Goal: Find specific page/section: Find specific page/section

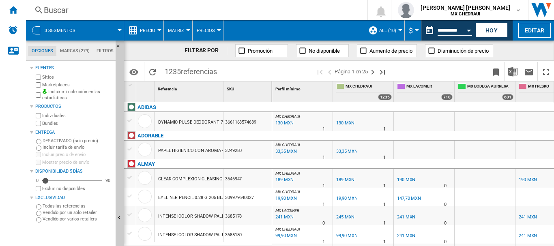
click at [36, 33] on div at bounding box center [36, 30] width 8 height 8
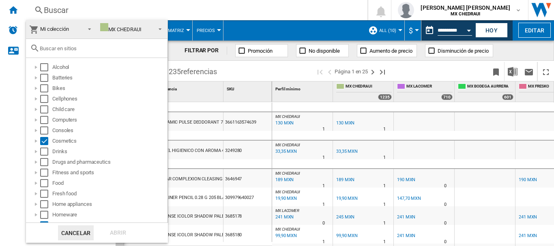
click at [306, 19] on md-backdrop at bounding box center [277, 123] width 554 height 246
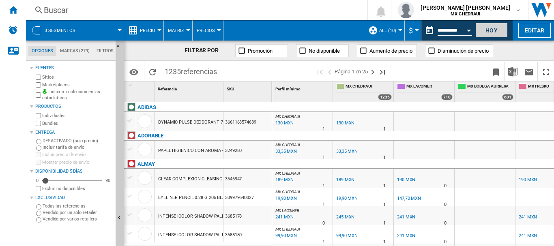
click at [480, 31] on button "Hoy" at bounding box center [491, 30] width 32 height 15
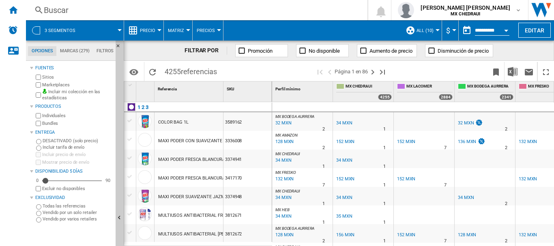
click at [32, 30] on div at bounding box center [36, 30] width 8 height 8
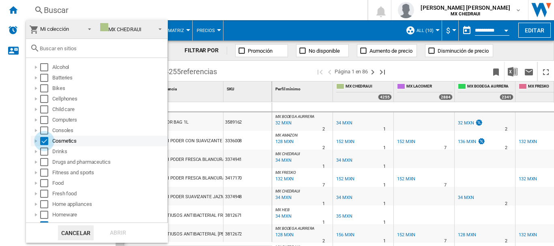
click at [43, 140] on div "Select" at bounding box center [44, 141] width 8 height 8
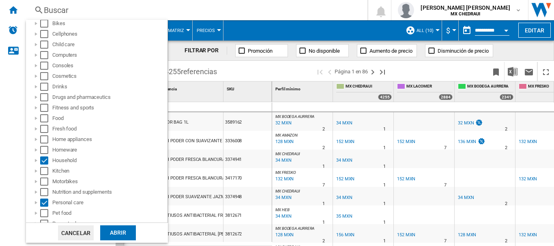
scroll to position [66, 0]
click at [43, 160] on div "Select" at bounding box center [44, 160] width 8 height 8
click at [43, 202] on div "Select" at bounding box center [44, 202] width 8 height 8
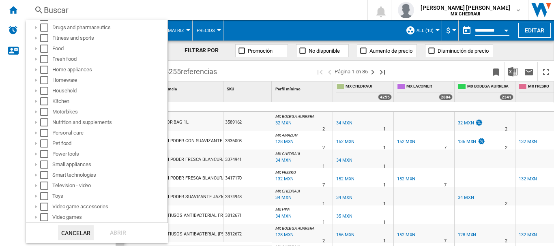
scroll to position [0, 0]
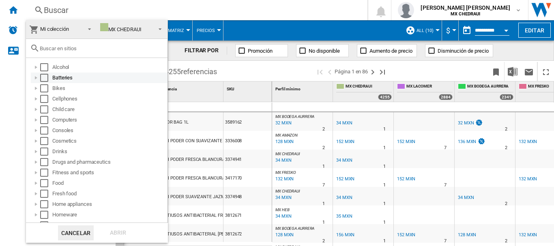
click at [32, 78] on div at bounding box center [36, 78] width 8 height 8
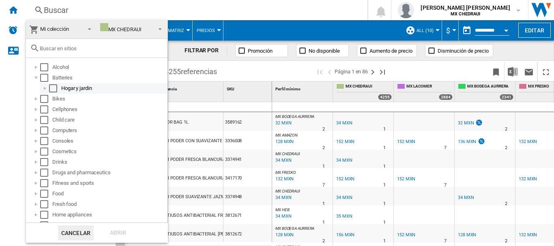
click at [41, 88] on div at bounding box center [45, 88] width 8 height 8
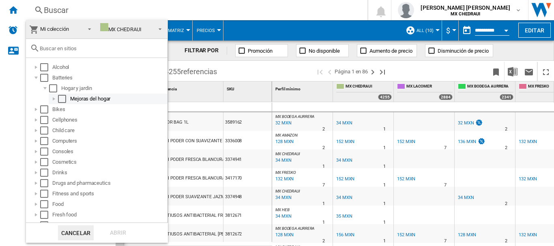
click at [50, 98] on div at bounding box center [54, 99] width 8 height 8
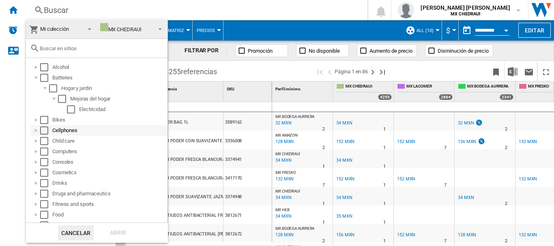
click at [34, 135] on div "Cellphones" at bounding box center [99, 130] width 137 height 11
click at [34, 139] on div at bounding box center [36, 141] width 8 height 8
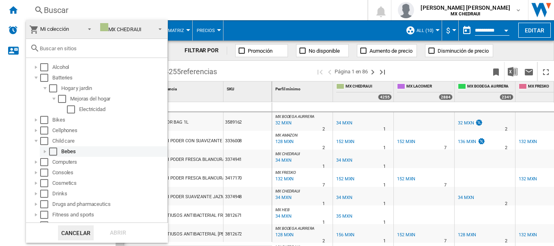
click at [44, 150] on div at bounding box center [45, 152] width 8 height 8
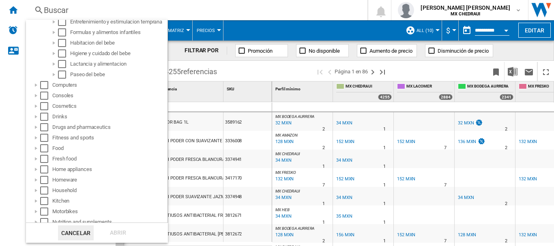
scroll to position [151, 0]
click at [37, 86] on div at bounding box center [36, 85] width 8 height 8
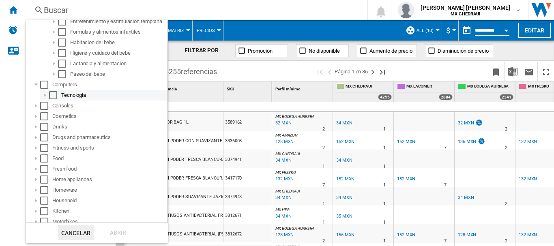
click at [43, 94] on div at bounding box center [45, 95] width 8 height 8
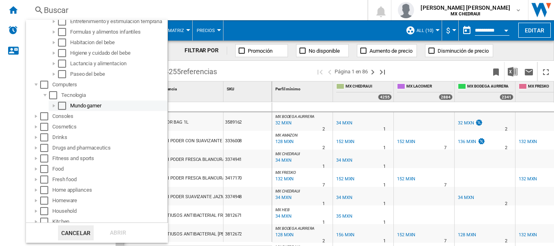
click at [54, 105] on div at bounding box center [54, 106] width 8 height 8
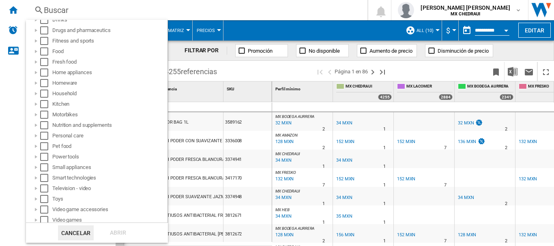
scroll to position [282, 0]
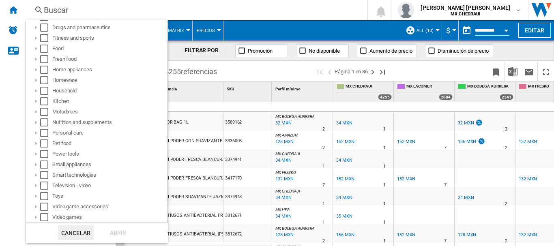
click at [38, 7] on md-backdrop at bounding box center [277, 123] width 554 height 246
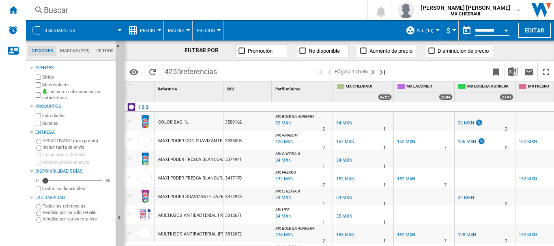
click at [36, 7] on ng-md-icon at bounding box center [39, 10] width 10 height 10
click at [41, 24] on div "3 segmentos" at bounding box center [75, 30] width 90 height 20
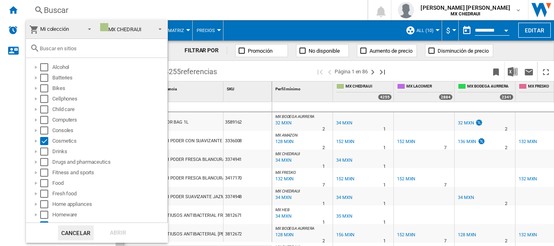
click at [60, 49] on input "text" at bounding box center [102, 48] width 124 height 6
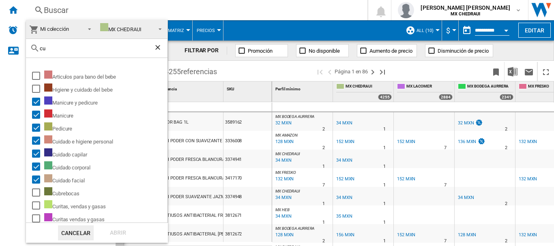
type input "c"
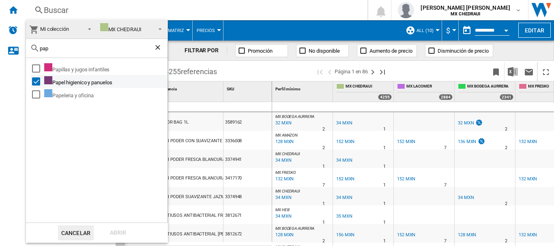
type input "pap"
click at [36, 80] on div "Select" at bounding box center [36, 81] width 8 height 8
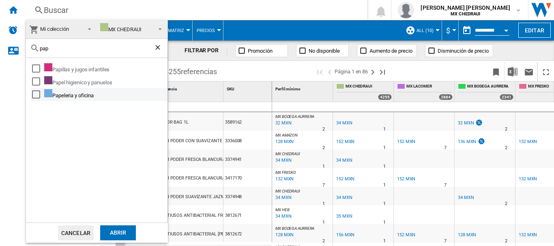
click at [36, 93] on div "Select" at bounding box center [36, 94] width 8 height 8
click at [124, 236] on div "Abrir" at bounding box center [118, 232] width 36 height 15
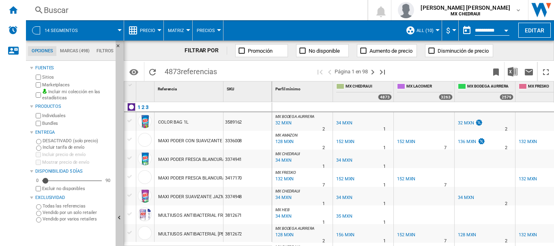
click at [36, 30] on div at bounding box center [36, 30] width 8 height 8
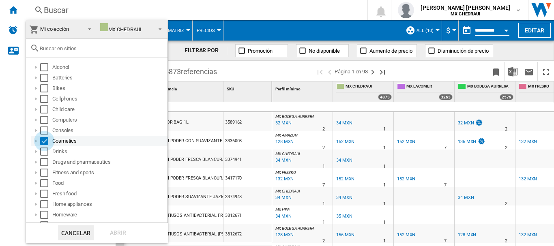
click at [41, 139] on div "Select" at bounding box center [44, 141] width 8 height 8
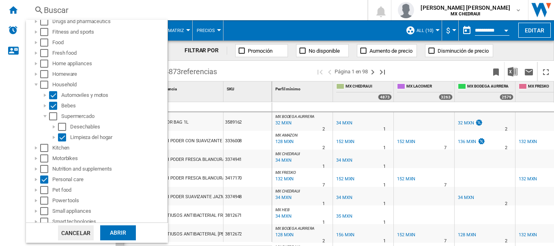
scroll to position [138, 0]
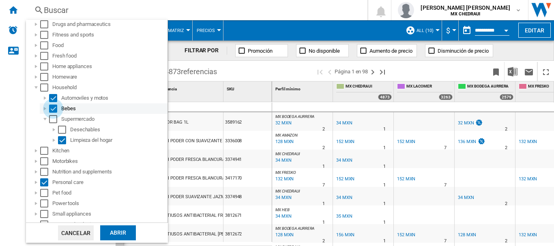
click at [51, 107] on div "Select" at bounding box center [53, 109] width 8 height 8
click at [52, 98] on div "Select" at bounding box center [53, 98] width 8 height 8
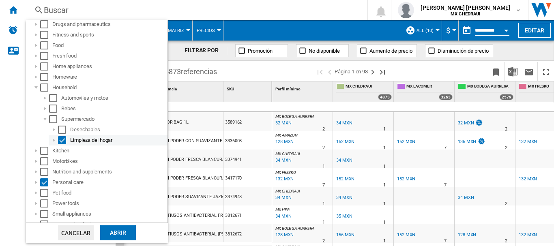
click at [60, 141] on div "Select" at bounding box center [62, 140] width 8 height 8
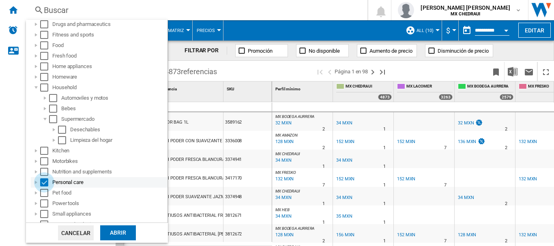
click at [45, 181] on div "Select" at bounding box center [44, 182] width 8 height 8
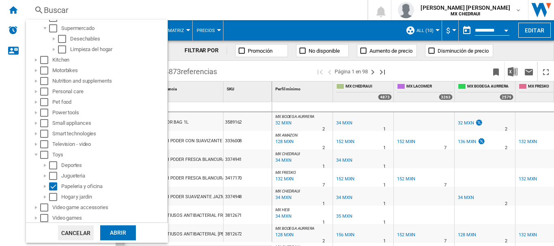
scroll to position [229, 0]
click at [118, 236] on div "Abrir" at bounding box center [118, 232] width 36 height 15
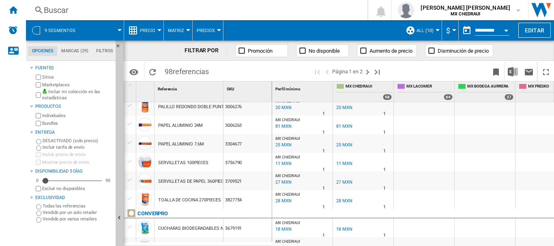
scroll to position [286, 0]
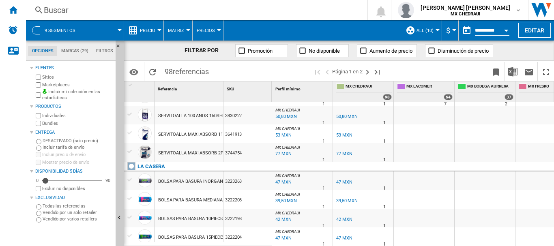
click at [36, 31] on div at bounding box center [36, 30] width 8 height 8
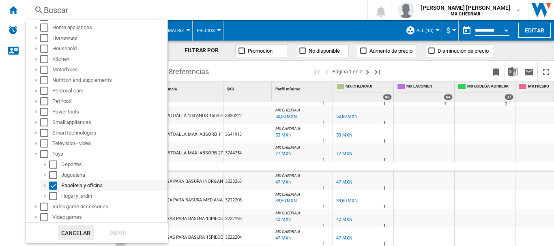
click at [43, 188] on div at bounding box center [45, 186] width 8 height 8
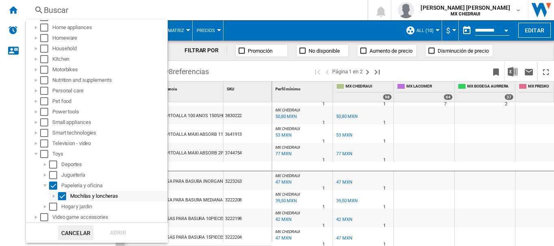
click at [54, 198] on div at bounding box center [54, 196] width 8 height 8
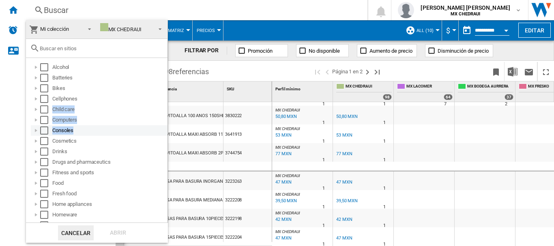
drag, startPoint x: 163, startPoint y: 94, endPoint x: 161, endPoint y: 135, distance: 40.6
click at [161, 135] on ol "Alcohol Batteries Bikes Cellphones Child care Computers Consoles Cosmetics Drin…" at bounding box center [98, 241] width 137 height 358
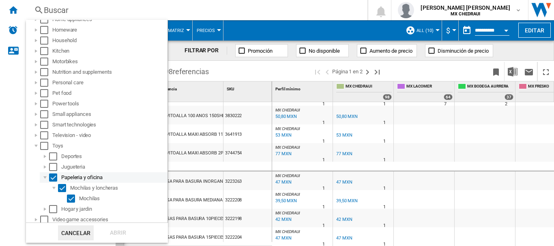
click at [54, 178] on div "Select" at bounding box center [53, 177] width 8 height 8
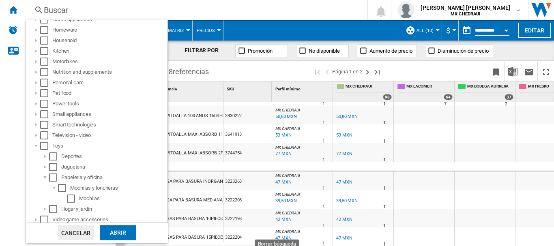
click at [82, 240] on md-dialog-actions "Cancelar Abrir" at bounding box center [97, 233] width 142 height 20
click at [35, 147] on div at bounding box center [36, 146] width 8 height 8
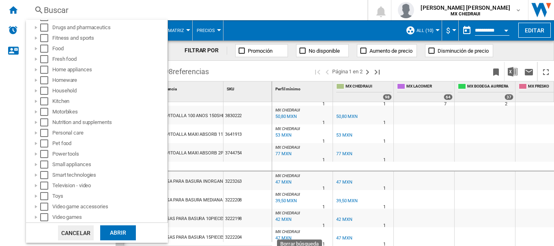
click at [324, 154] on md-backdrop at bounding box center [277, 123] width 554 height 246
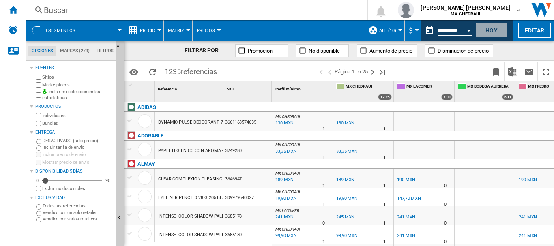
click at [488, 31] on button "Hoy" at bounding box center [491, 30] width 32 height 15
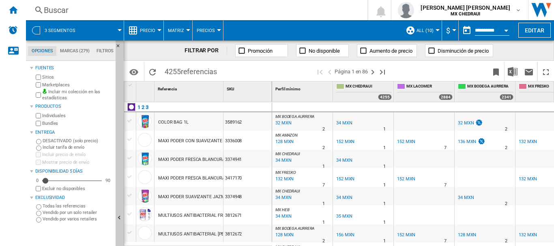
click at [33, 31] on div at bounding box center [36, 30] width 8 height 8
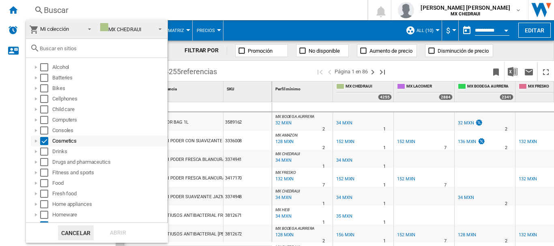
click at [43, 141] on div "Select" at bounding box center [44, 141] width 8 height 8
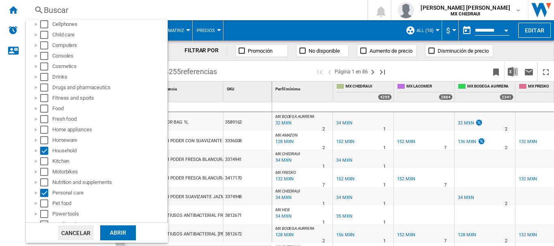
scroll to position [135, 0]
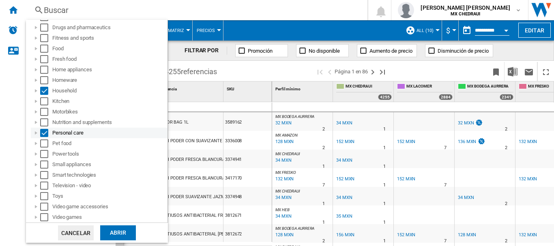
click at [44, 134] on div "Select" at bounding box center [44, 133] width 8 height 8
click at [42, 92] on div "Select" at bounding box center [44, 91] width 8 height 8
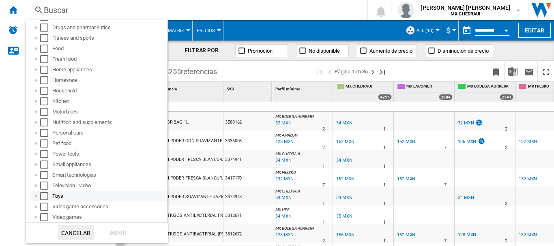
click at [36, 197] on div at bounding box center [36, 196] width 8 height 8
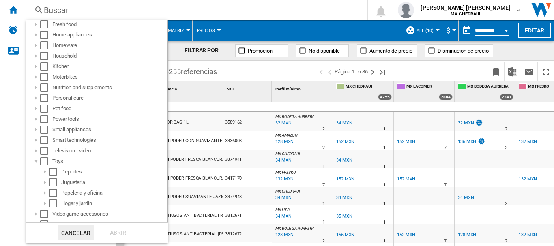
scroll to position [177, 0]
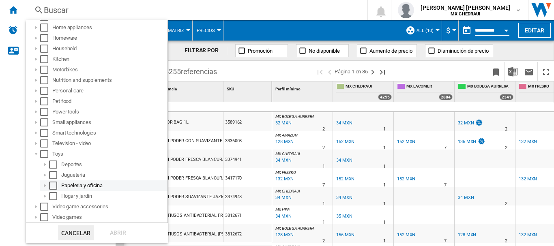
click at [43, 186] on div at bounding box center [45, 186] width 8 height 8
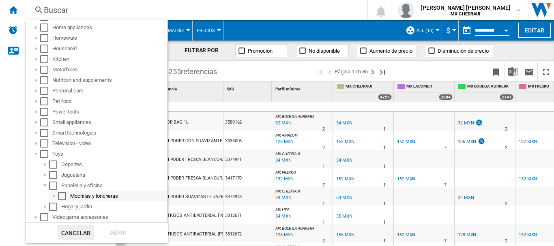
click at [55, 195] on div at bounding box center [54, 196] width 8 height 8
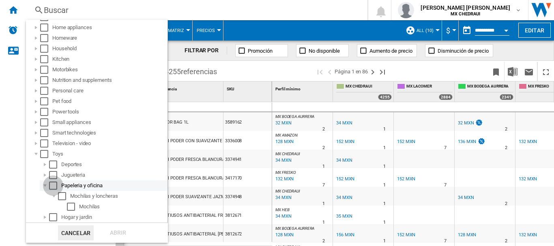
click at [53, 187] on div "Select" at bounding box center [53, 186] width 8 height 8
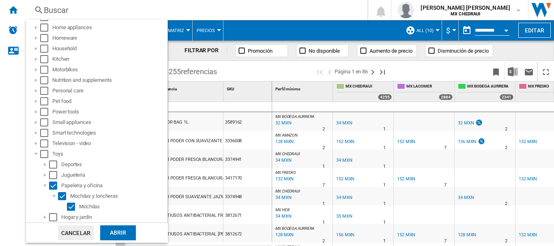
scroll to position [198, 0]
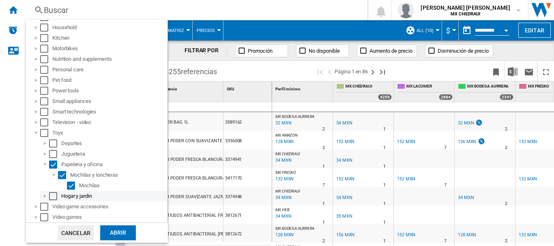
click at [45, 197] on div at bounding box center [45, 196] width 8 height 8
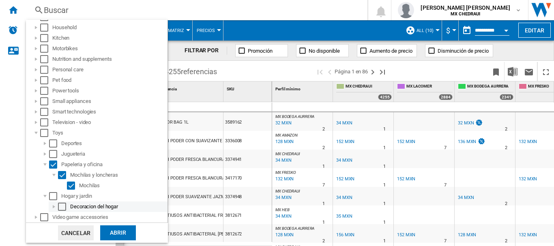
click at [52, 207] on div at bounding box center [54, 207] width 8 height 8
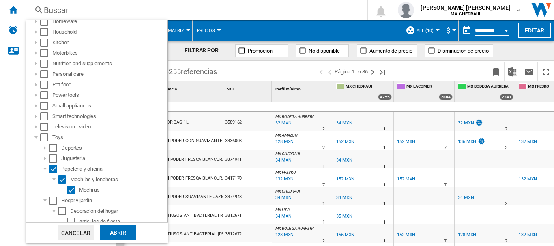
scroll to position [219, 0]
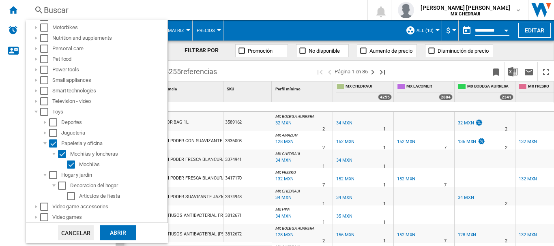
click at [116, 234] on div "Abrir" at bounding box center [118, 232] width 36 height 15
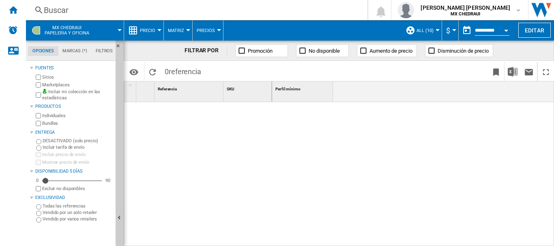
click at [37, 32] on div at bounding box center [36, 30] width 8 height 8
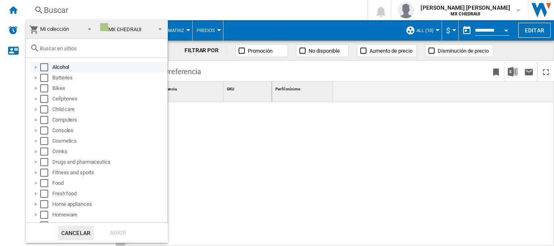
click at [43, 69] on div "Select" at bounding box center [44, 67] width 8 height 8
click at [117, 228] on div "Abrir" at bounding box center [118, 232] width 36 height 15
